Goal: Obtain resource: Obtain resource

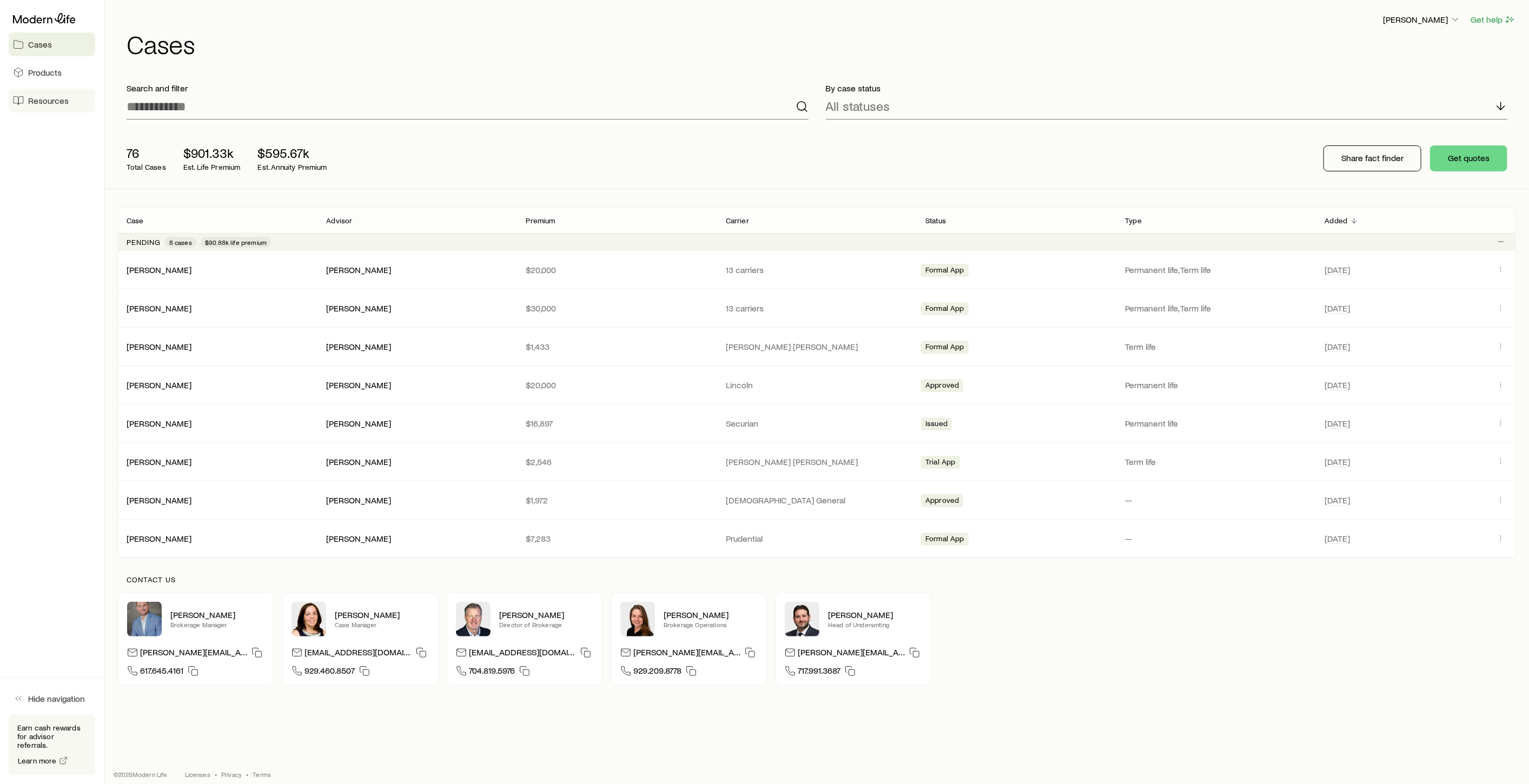
click at [31, 95] on link "Resources" at bounding box center [52, 101] width 86 height 24
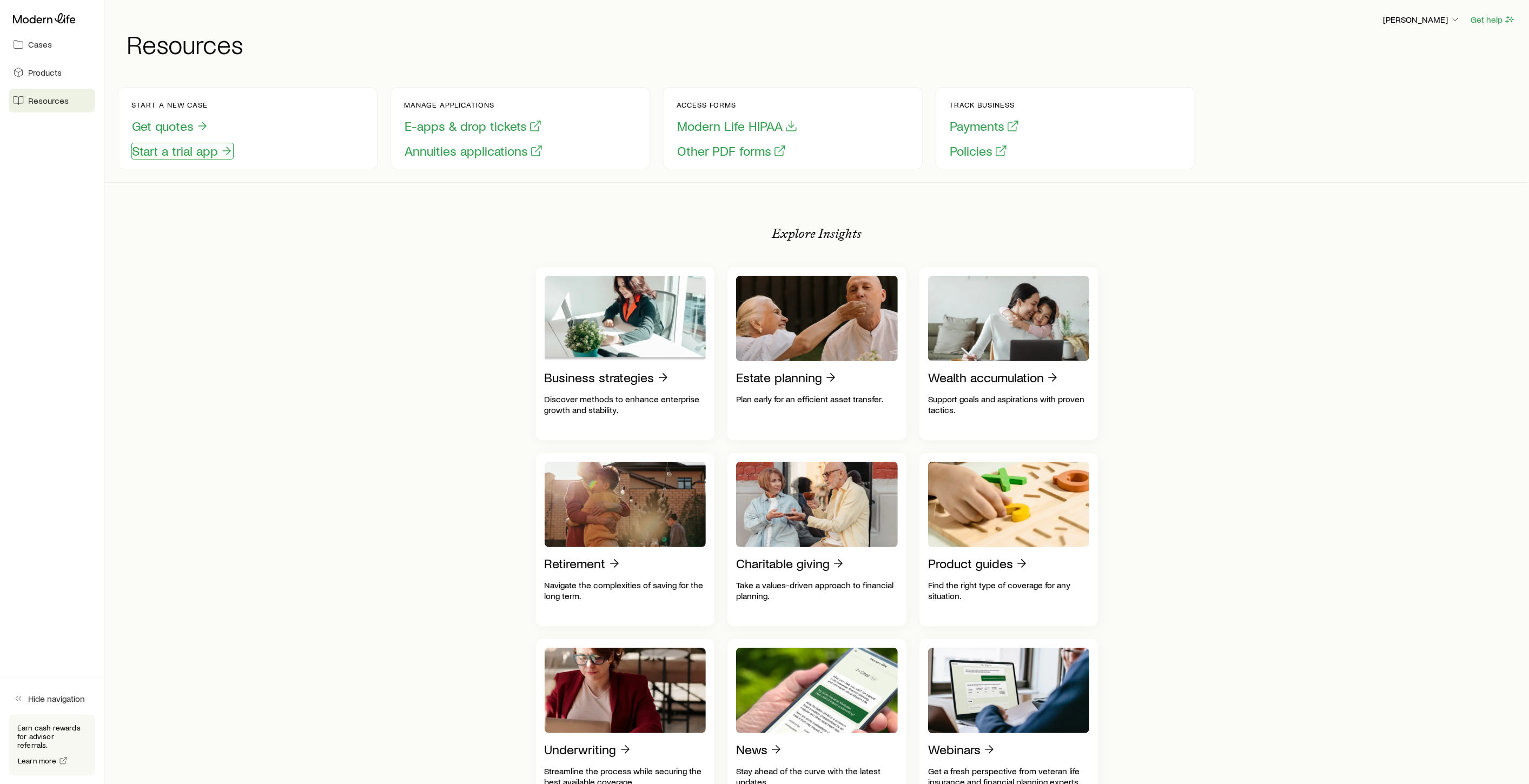
click at [183, 149] on button "Start a trial app" at bounding box center [182, 151] width 102 height 17
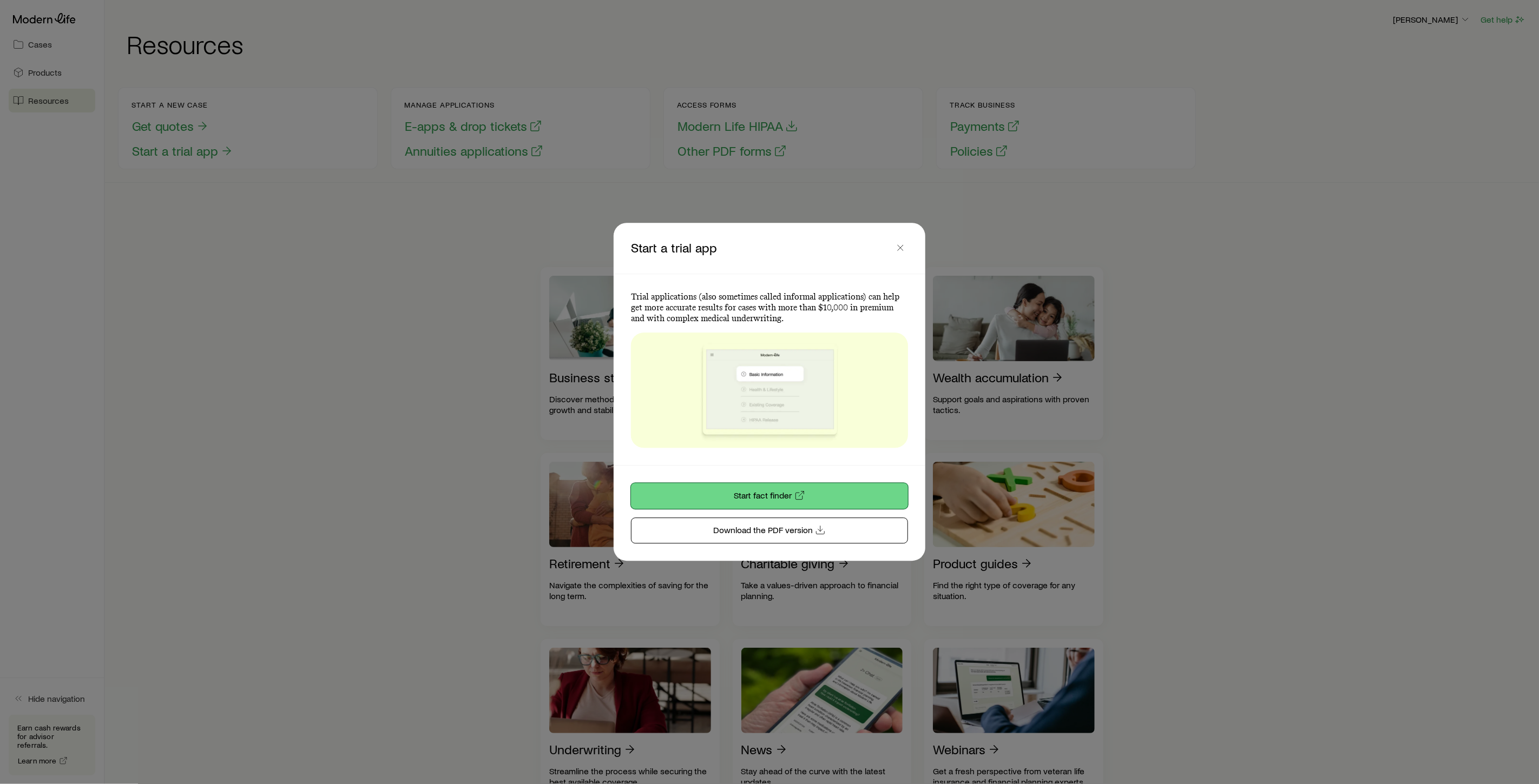
click at [825, 491] on link "Start fact finder" at bounding box center [770, 496] width 277 height 26
click at [899, 247] on line "button" at bounding box center [900, 247] width 5 height 5
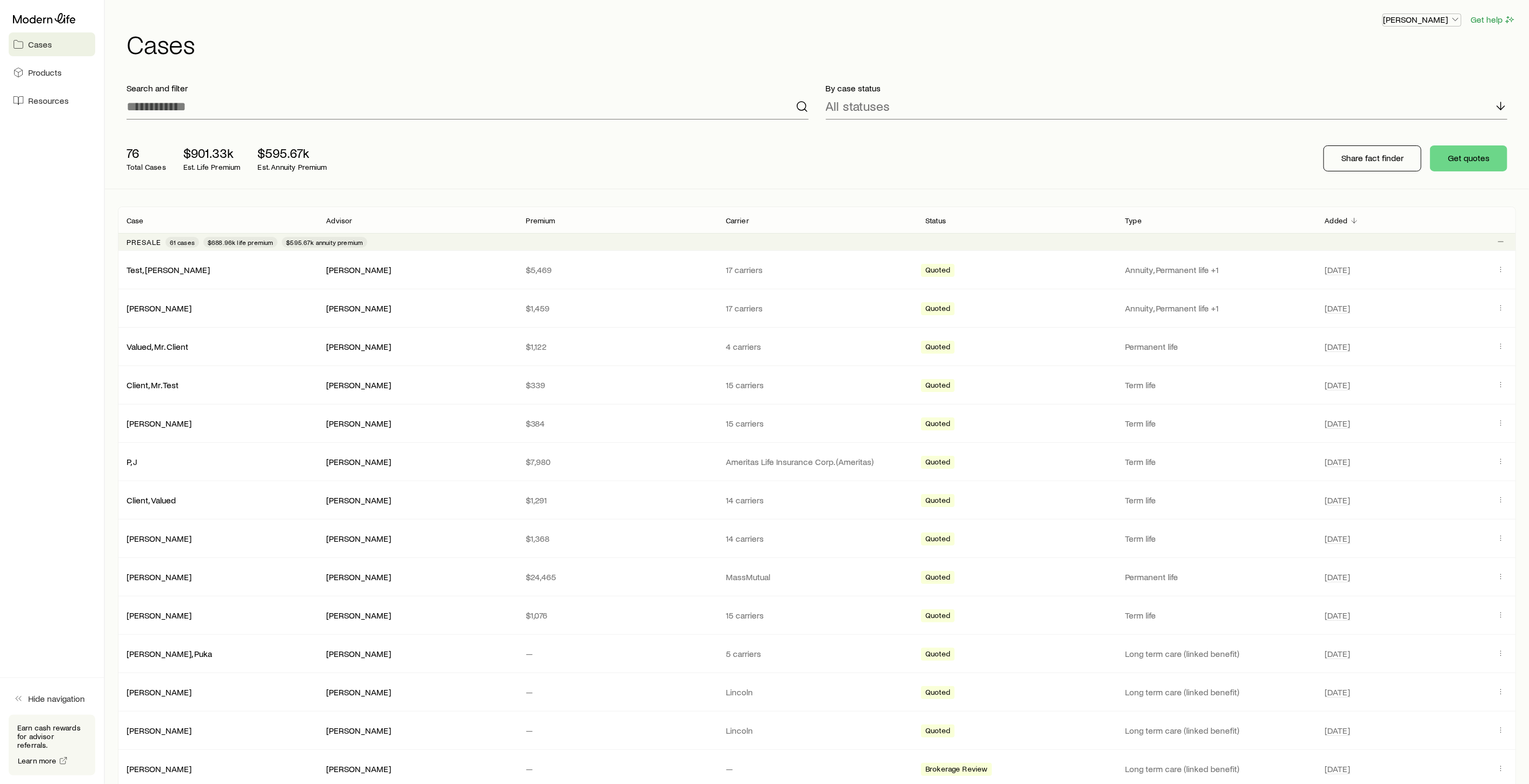
click at [1455, 14] on icon "button" at bounding box center [1455, 19] width 11 height 11
click at [1384, 129] on span "Sign out" at bounding box center [1371, 131] width 30 height 11
